Goal: Transaction & Acquisition: Purchase product/service

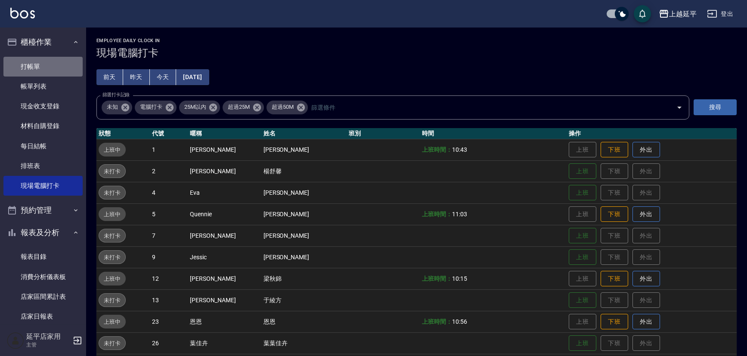
click at [43, 62] on link "打帳單" at bounding box center [42, 67] width 79 height 20
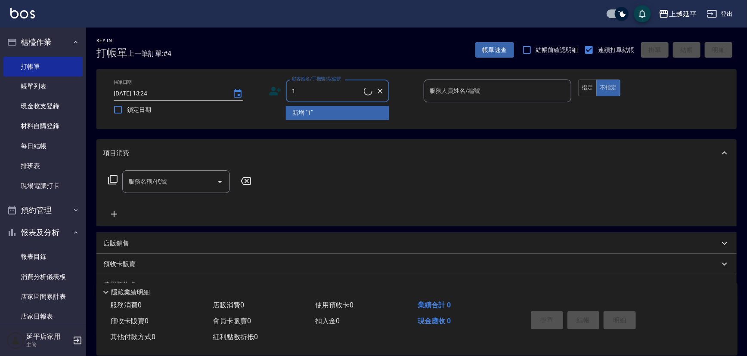
type input "1"
click at [327, 131] on div "Key In 打帳單 上一筆訂單:#4 帳單速查 結帳前確認明細 連續打單結帳 掛單 結帳 明細 帳單日期 [DATE] 13:24 鎖定日期 顧客姓名/手機…" at bounding box center [416, 223] width 661 height 390
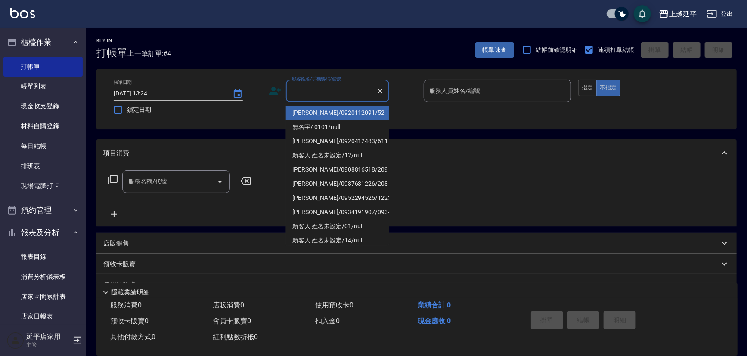
click at [344, 97] on input "顧客姓名/手機號碼/編號" at bounding box center [331, 90] width 83 height 15
click at [337, 121] on li "無名字/ 0101/null" at bounding box center [337, 127] width 103 height 14
type input "無名字/ 0101/null"
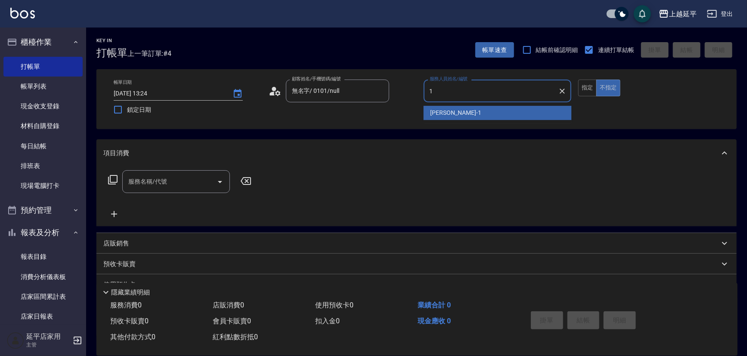
click at [452, 116] on span "[PERSON_NAME]-1" at bounding box center [455, 112] width 51 height 9
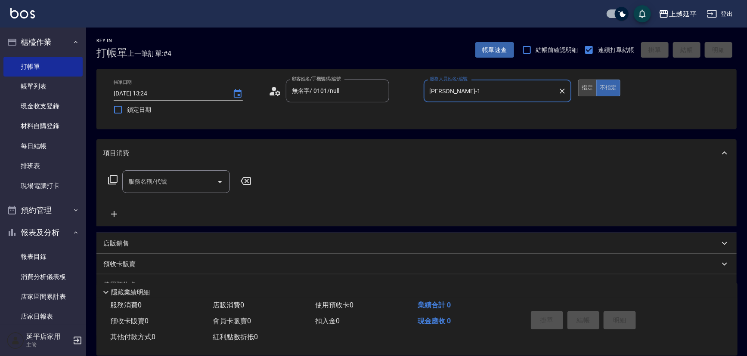
type input "[PERSON_NAME]-1"
click at [584, 90] on button "指定" at bounding box center [587, 88] width 19 height 17
click at [608, 86] on button "不指定" at bounding box center [608, 88] width 24 height 17
click at [218, 182] on icon "Open" at bounding box center [220, 182] width 10 height 10
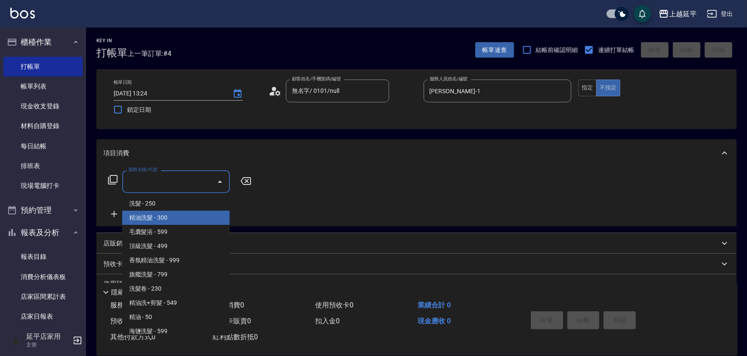
click at [198, 216] on span "精油洗髮 - 300" at bounding box center [176, 218] width 108 height 14
type input "精油洗髮(102)"
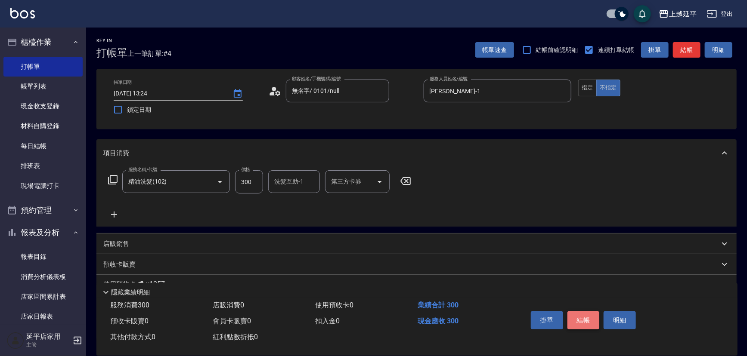
click at [588, 322] on button "結帳" at bounding box center [583, 321] width 32 height 18
